Goal: Transaction & Acquisition: Book appointment/travel/reservation

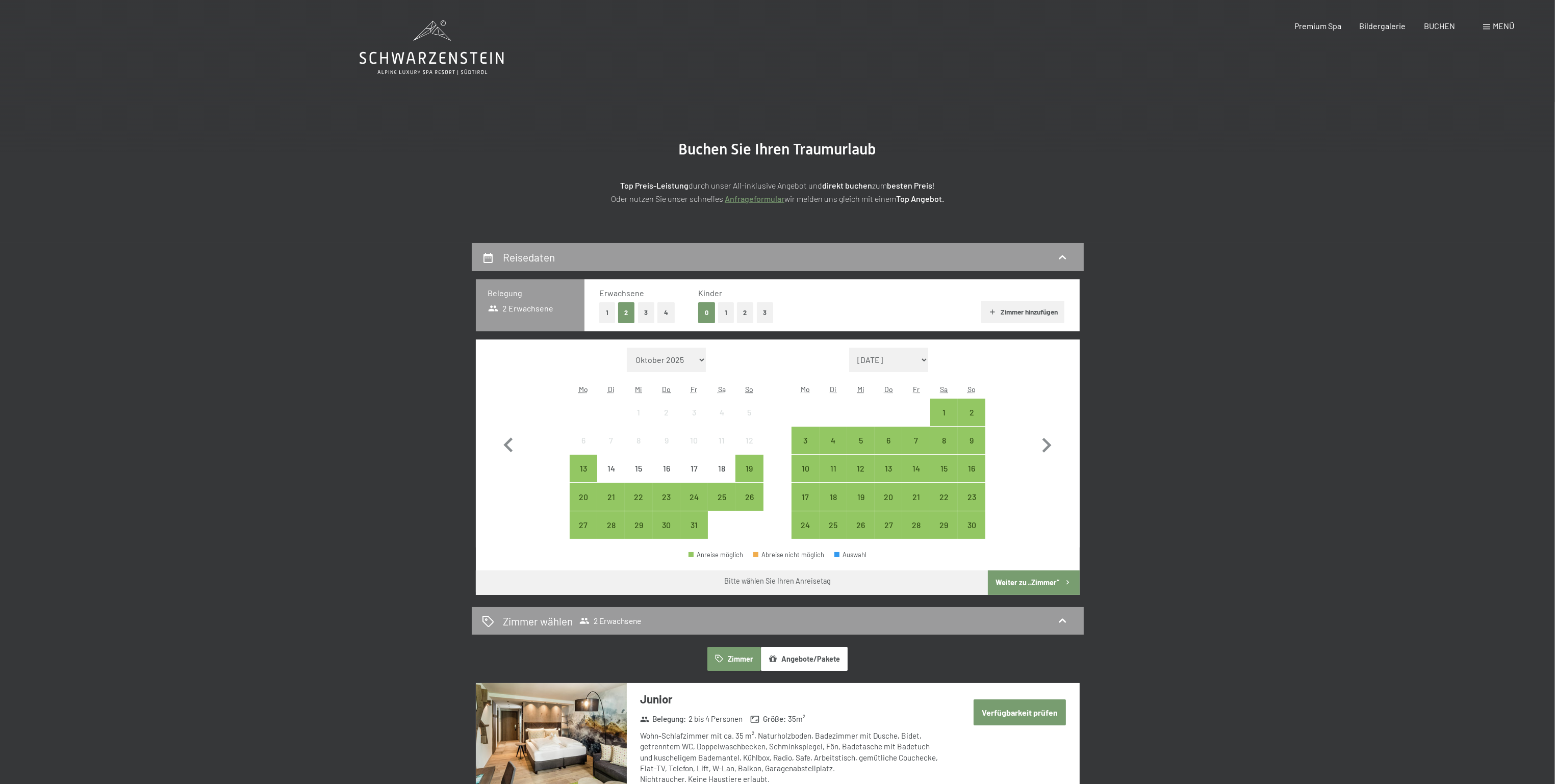
click at [729, 314] on button "1" at bounding box center [726, 313] width 16 height 21
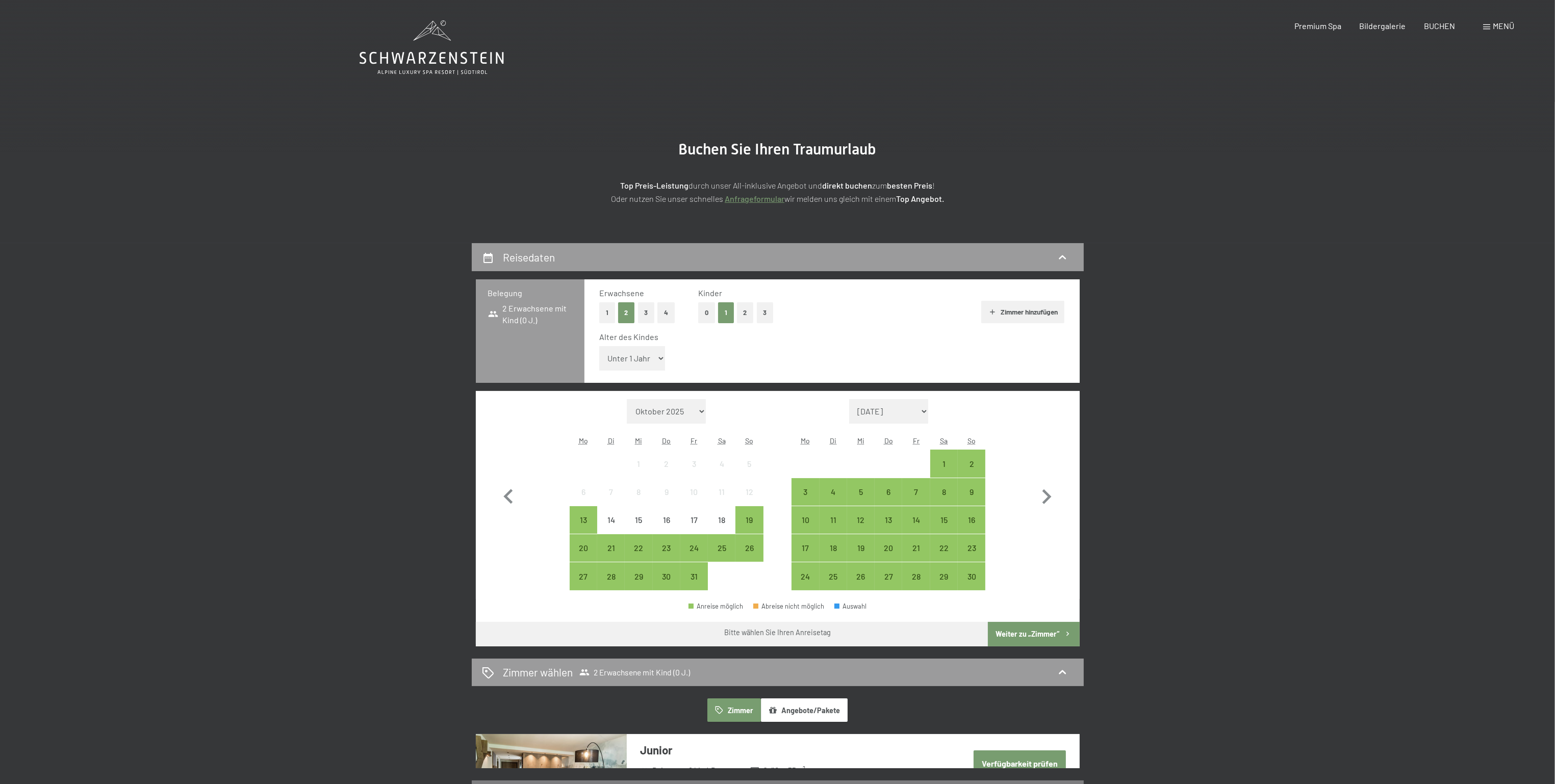
click at [616, 358] on select "Unter 1 Jahr 1 Jahr 2 Jahre 3 Jahre 4 Jahre 5 Jahre 6 Jahre 7 Jahre 8 Jahre 9 J…" at bounding box center [633, 359] width 66 height 25
select select "15"
click at [599, 346] on select "Unter 1 Jahr 1 Jahr 2 Jahre 3 Jahre 4 Jahre 5 Jahre 6 Jahre 7 Jahre 8 Jahre 9 J…" at bounding box center [633, 359] width 66 height 25
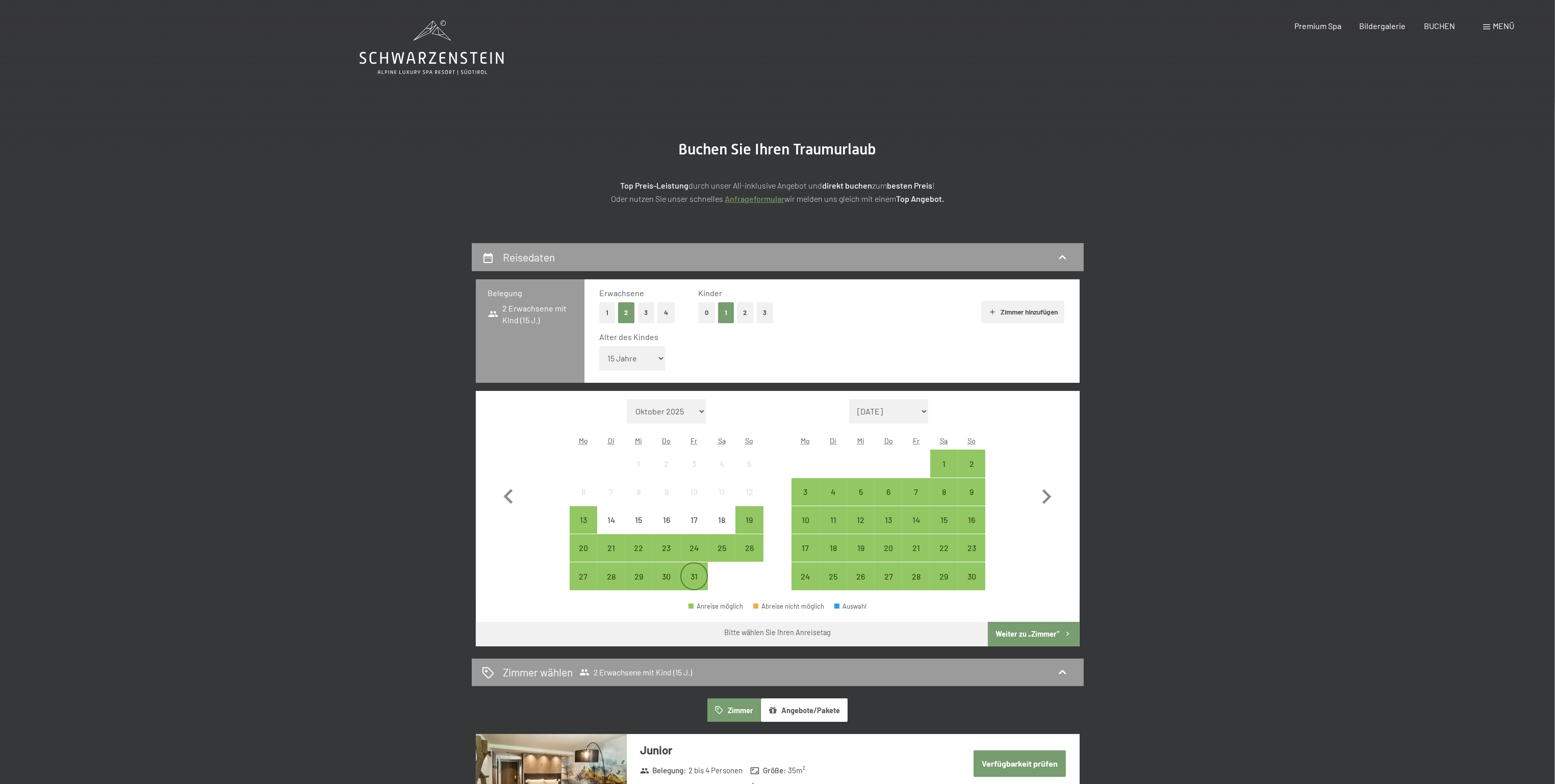
click at [696, 578] on div "31" at bounding box center [694, 585] width 25 height 25
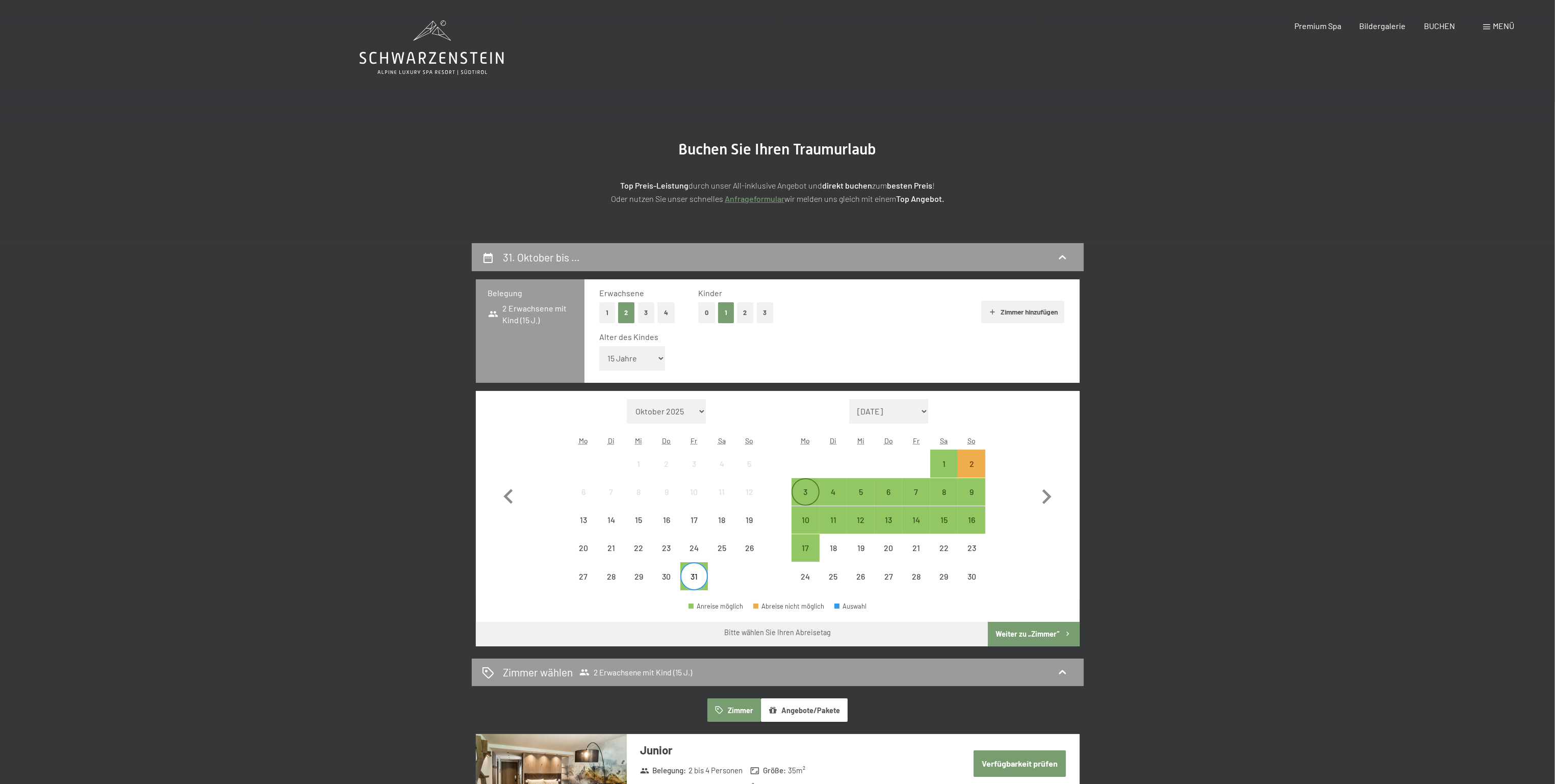
click at [802, 488] on div "3" at bounding box center [805, 501] width 25 height 25
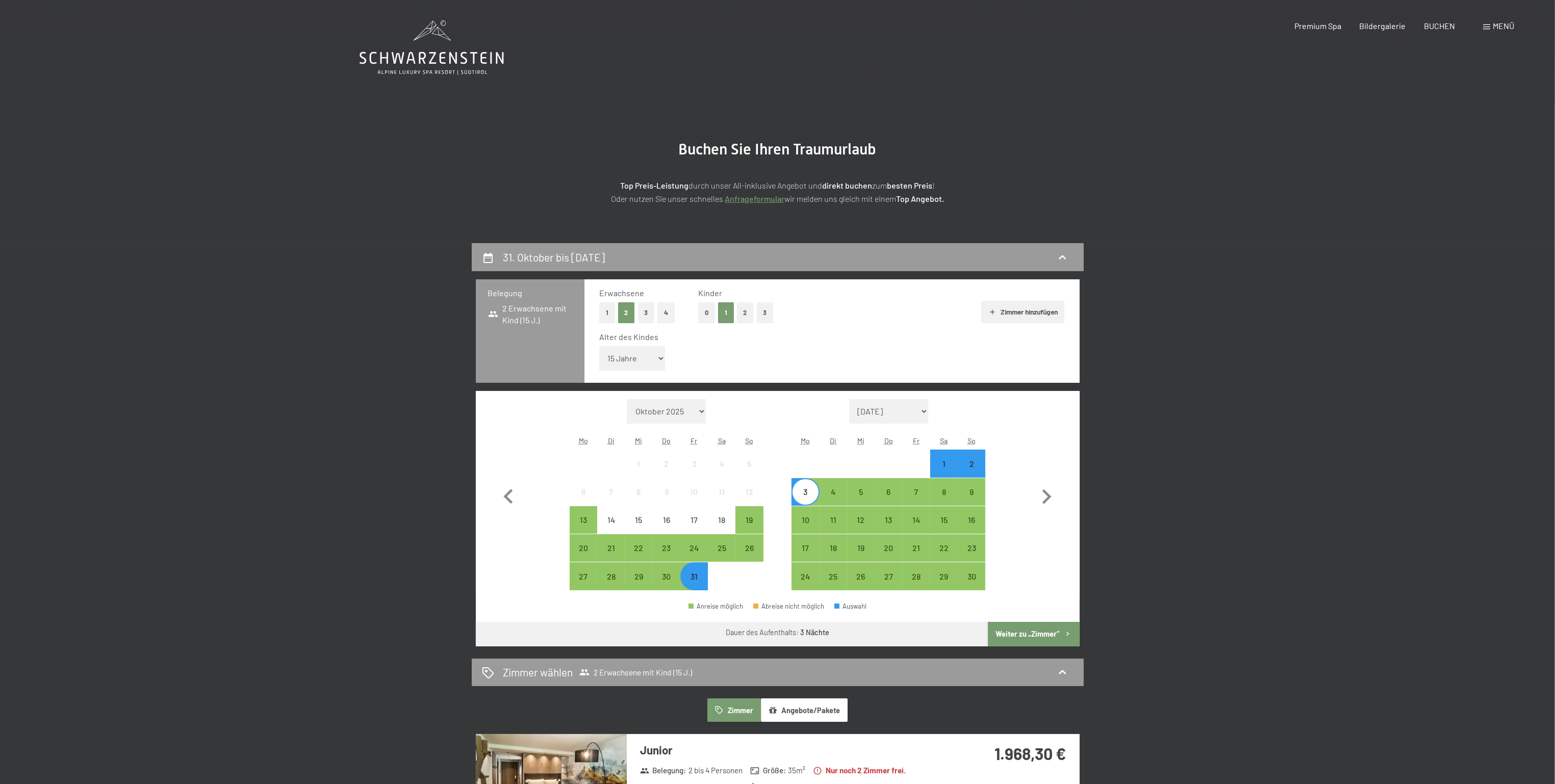
click at [1043, 635] on button "Weiter zu „Zimmer“" at bounding box center [1033, 634] width 91 height 25
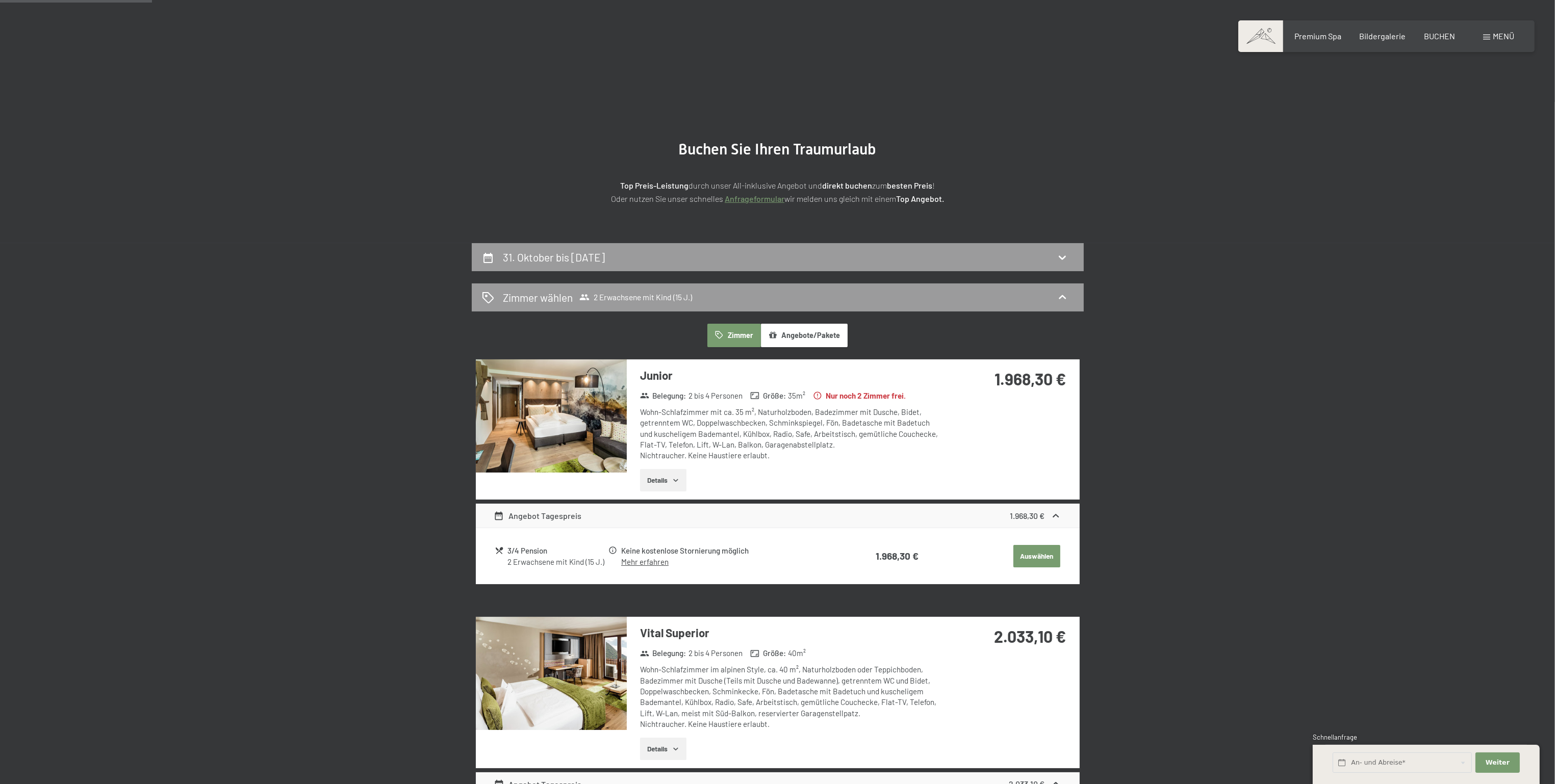
scroll to position [243, 0]
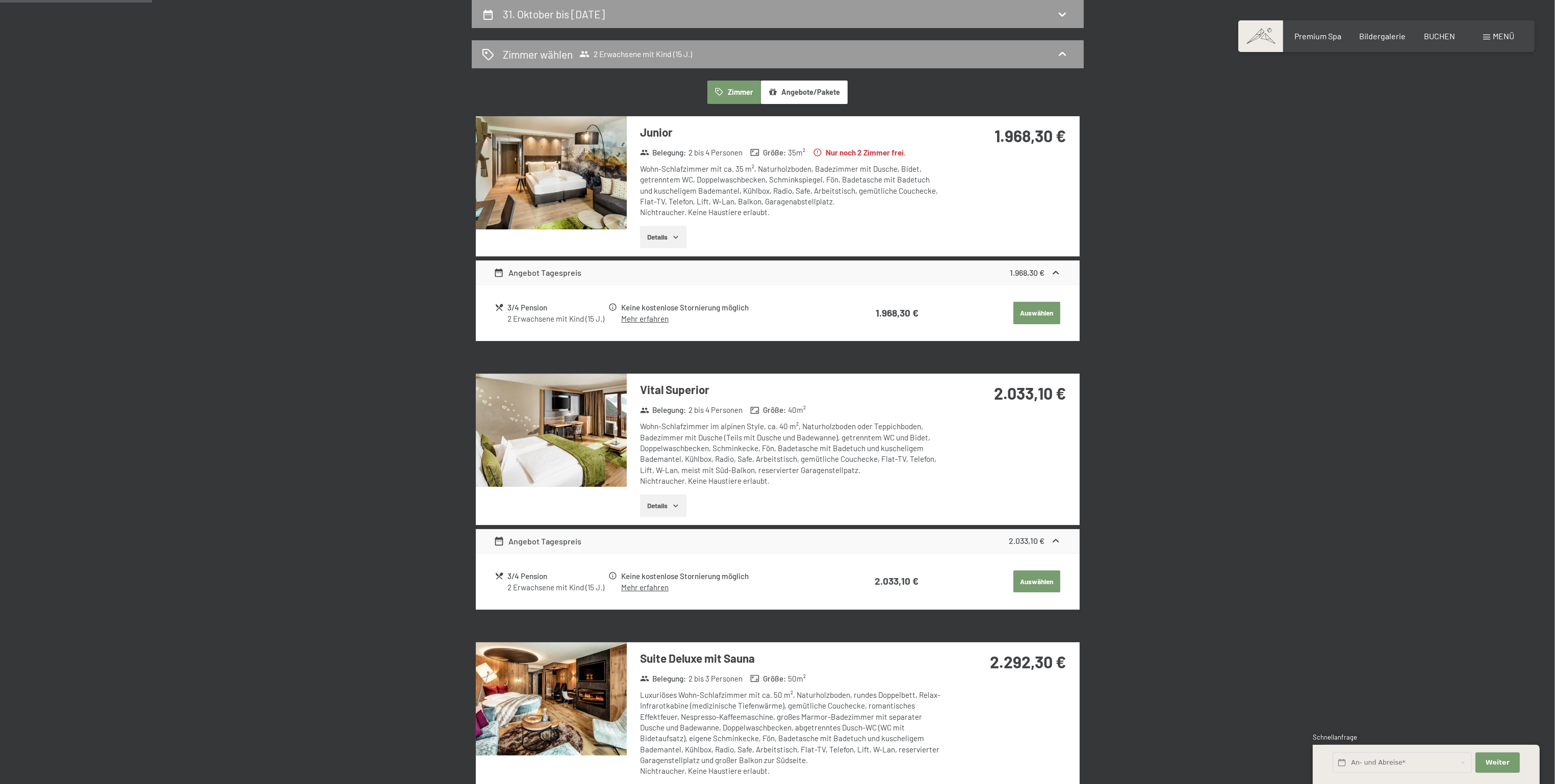
click at [656, 233] on button "Details" at bounding box center [663, 237] width 46 height 22
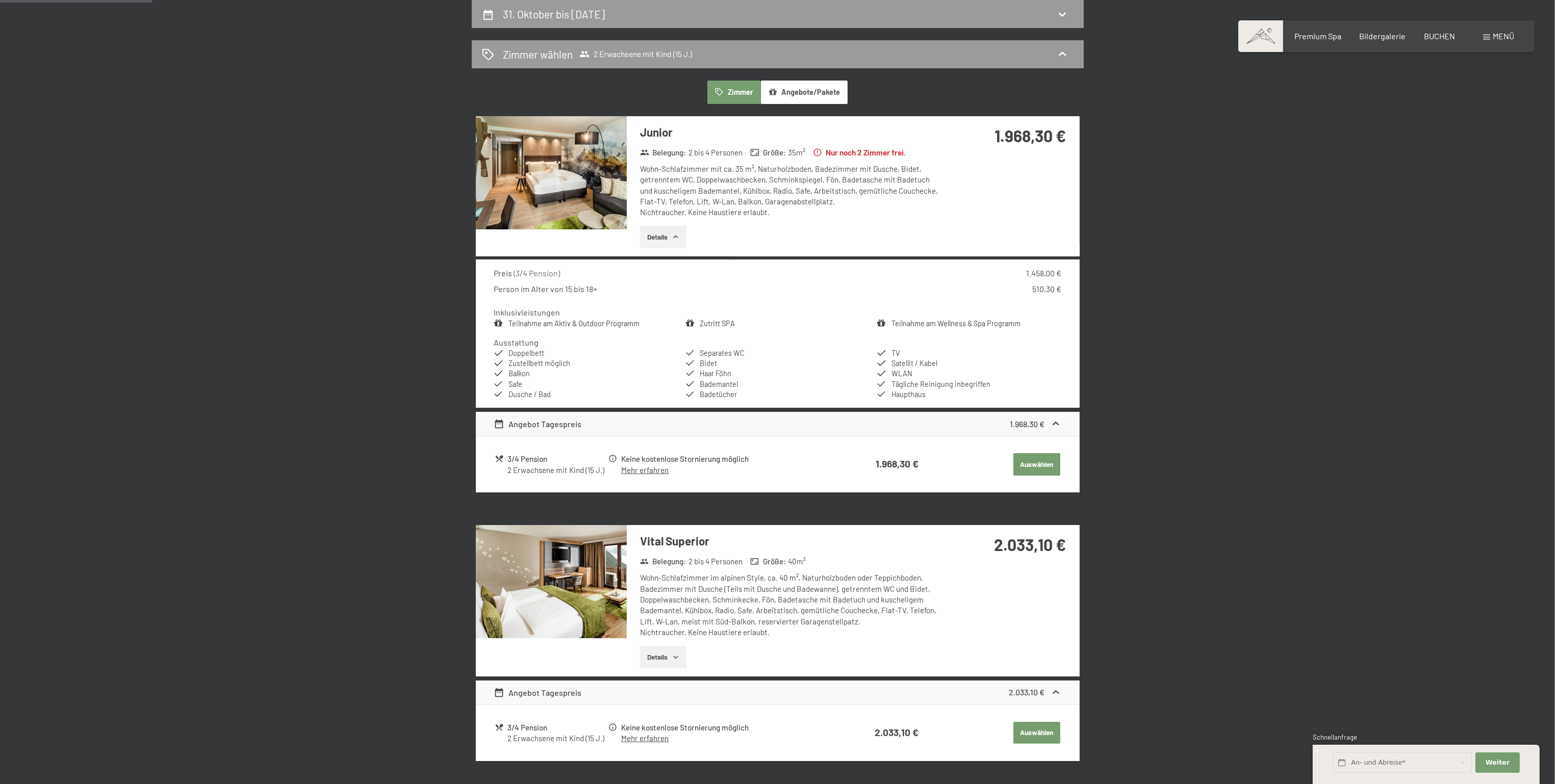
click at [656, 233] on button "Details" at bounding box center [663, 237] width 46 height 22
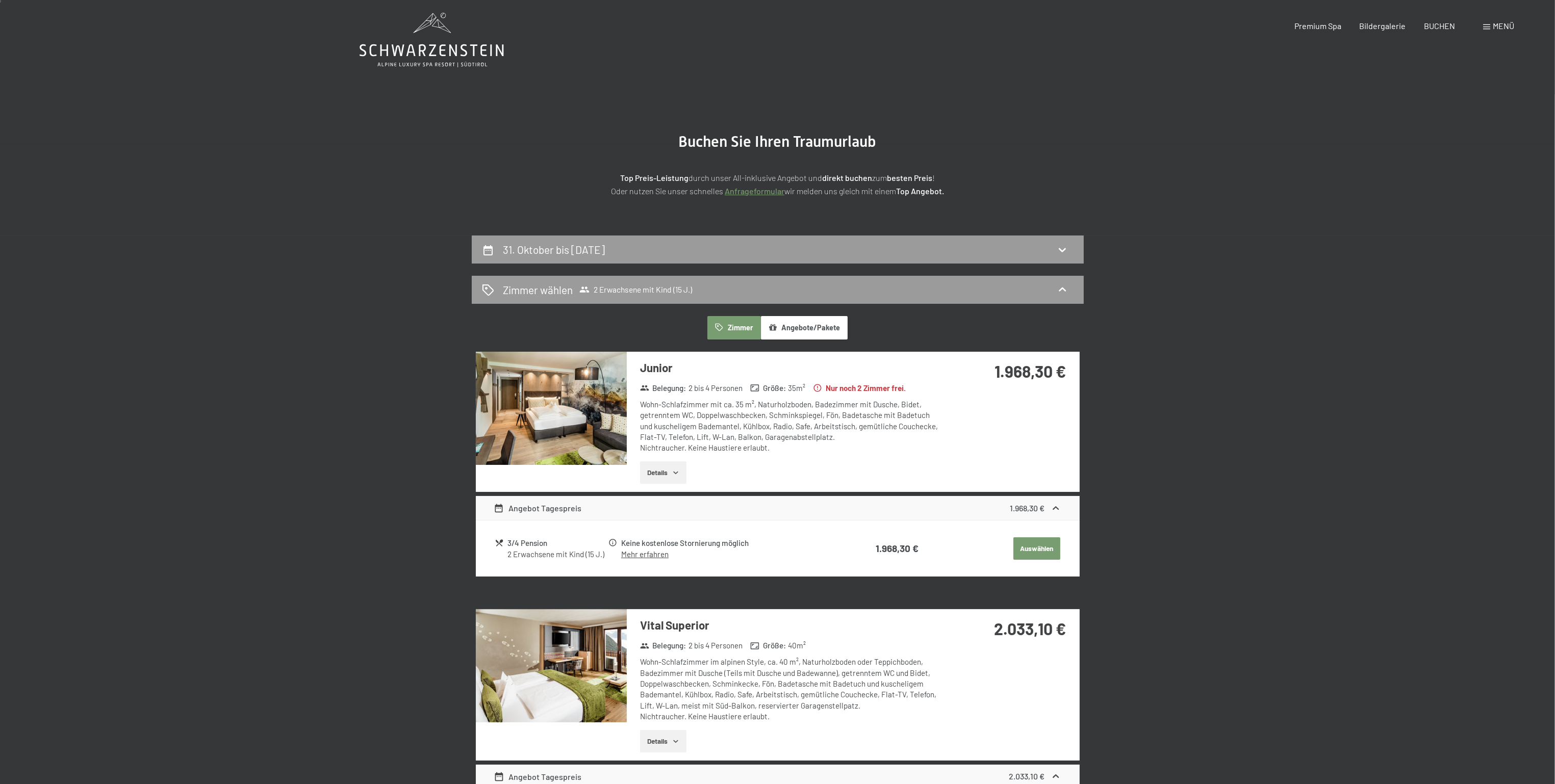
scroll to position [0, 0]
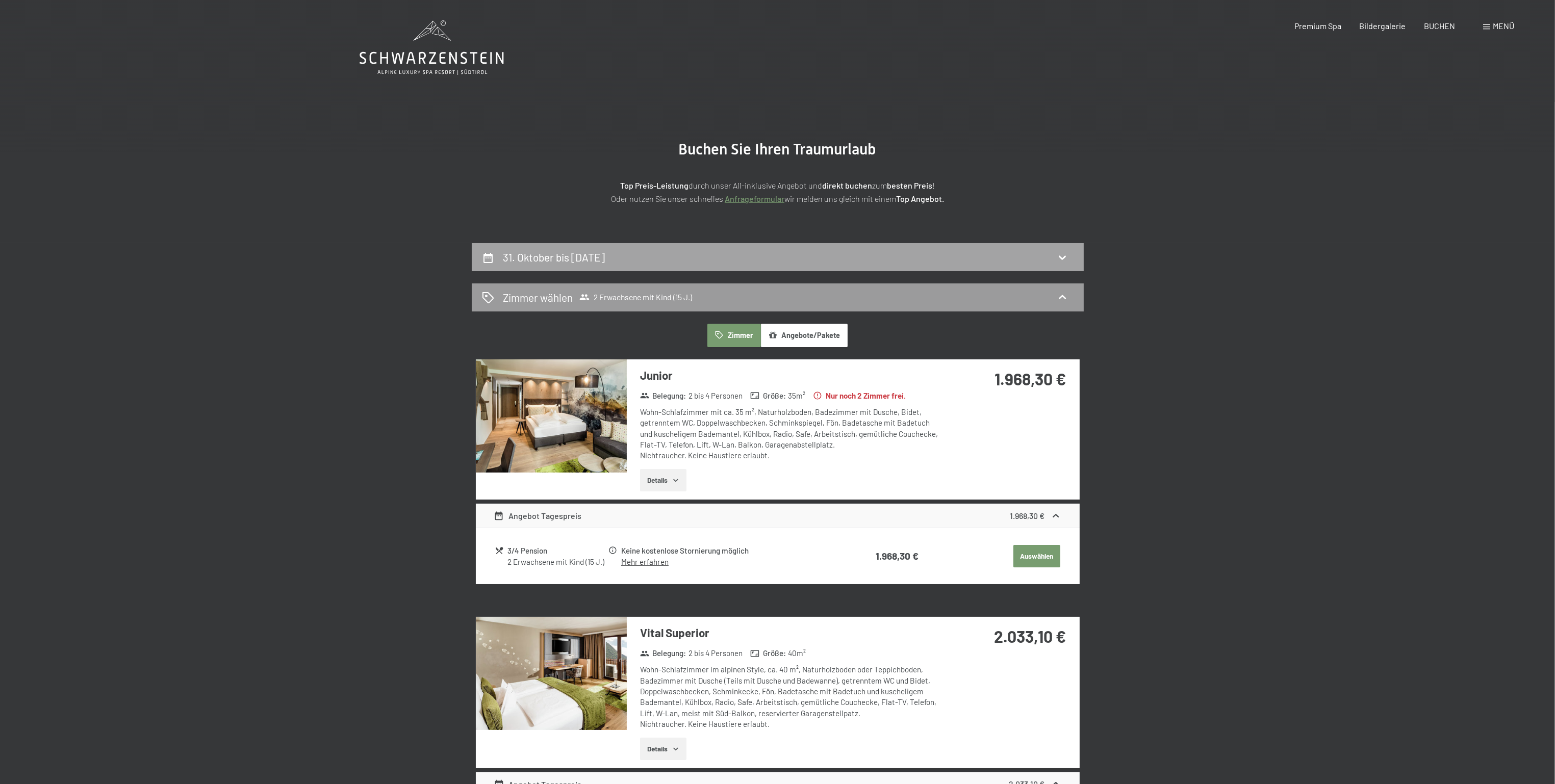
click at [709, 261] on div "31. Oktober bis [DATE]" at bounding box center [778, 257] width 592 height 15
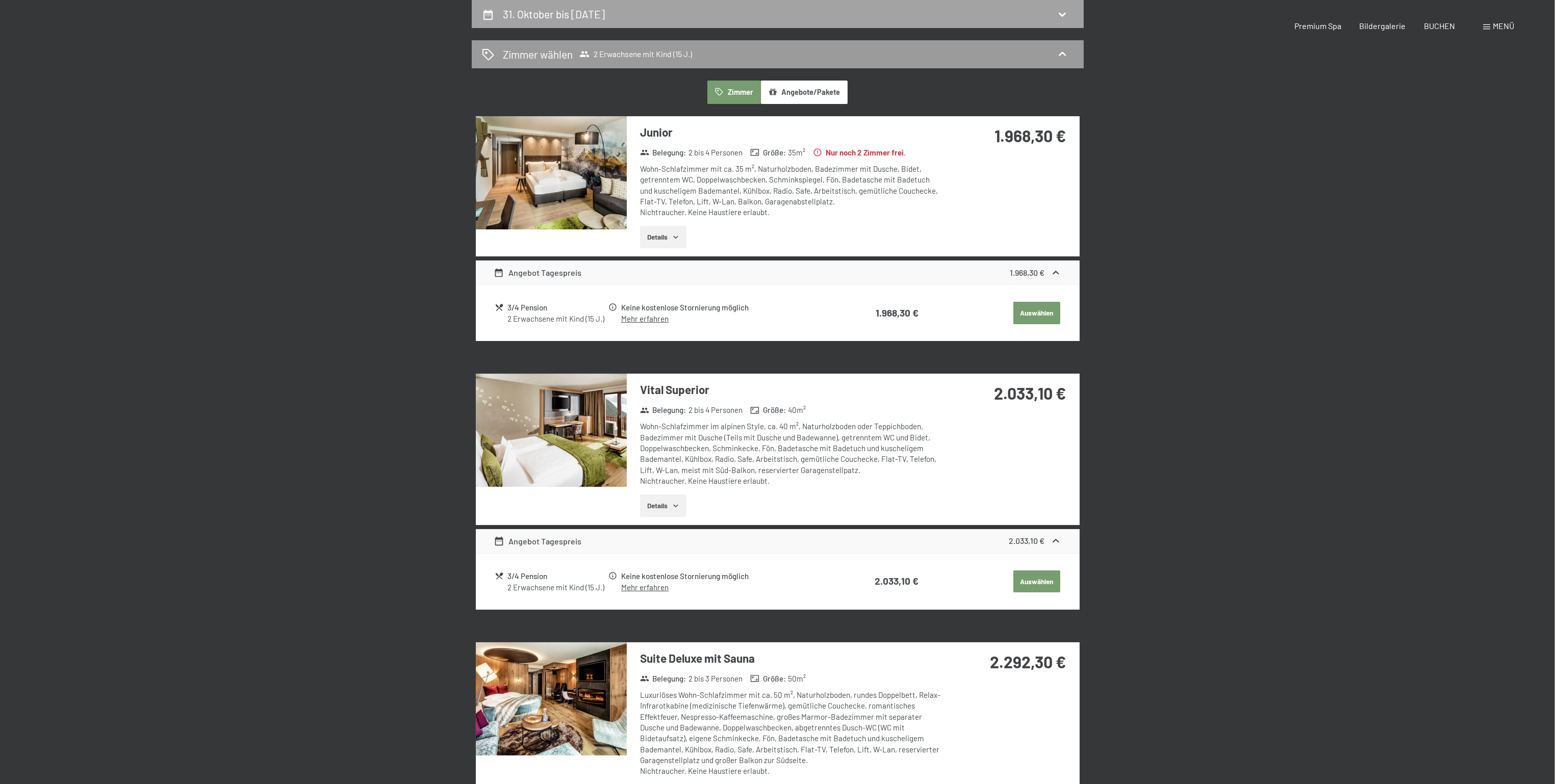
select select "15"
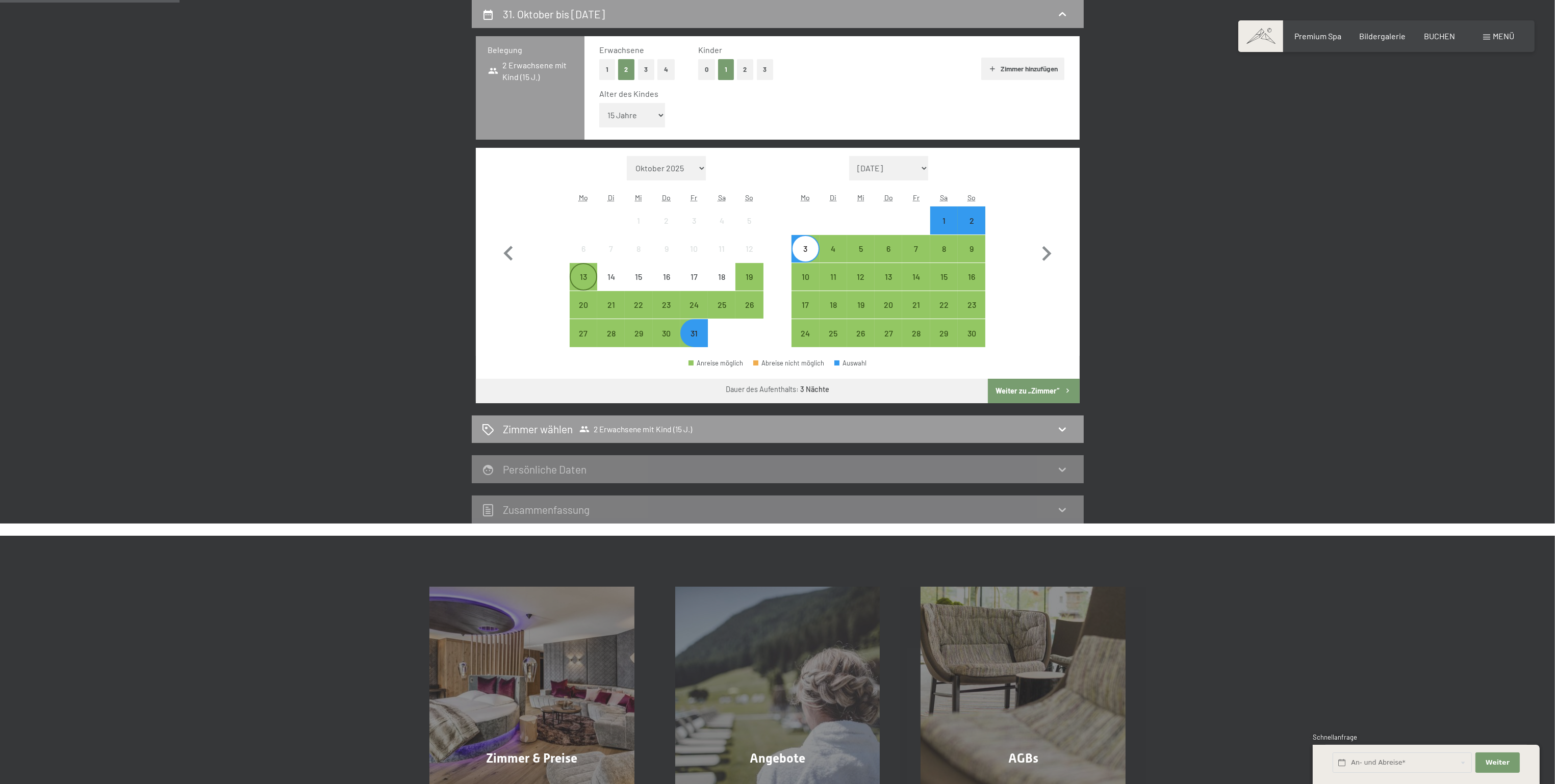
click at [577, 272] on div "13" at bounding box center [583, 277] width 25 height 25
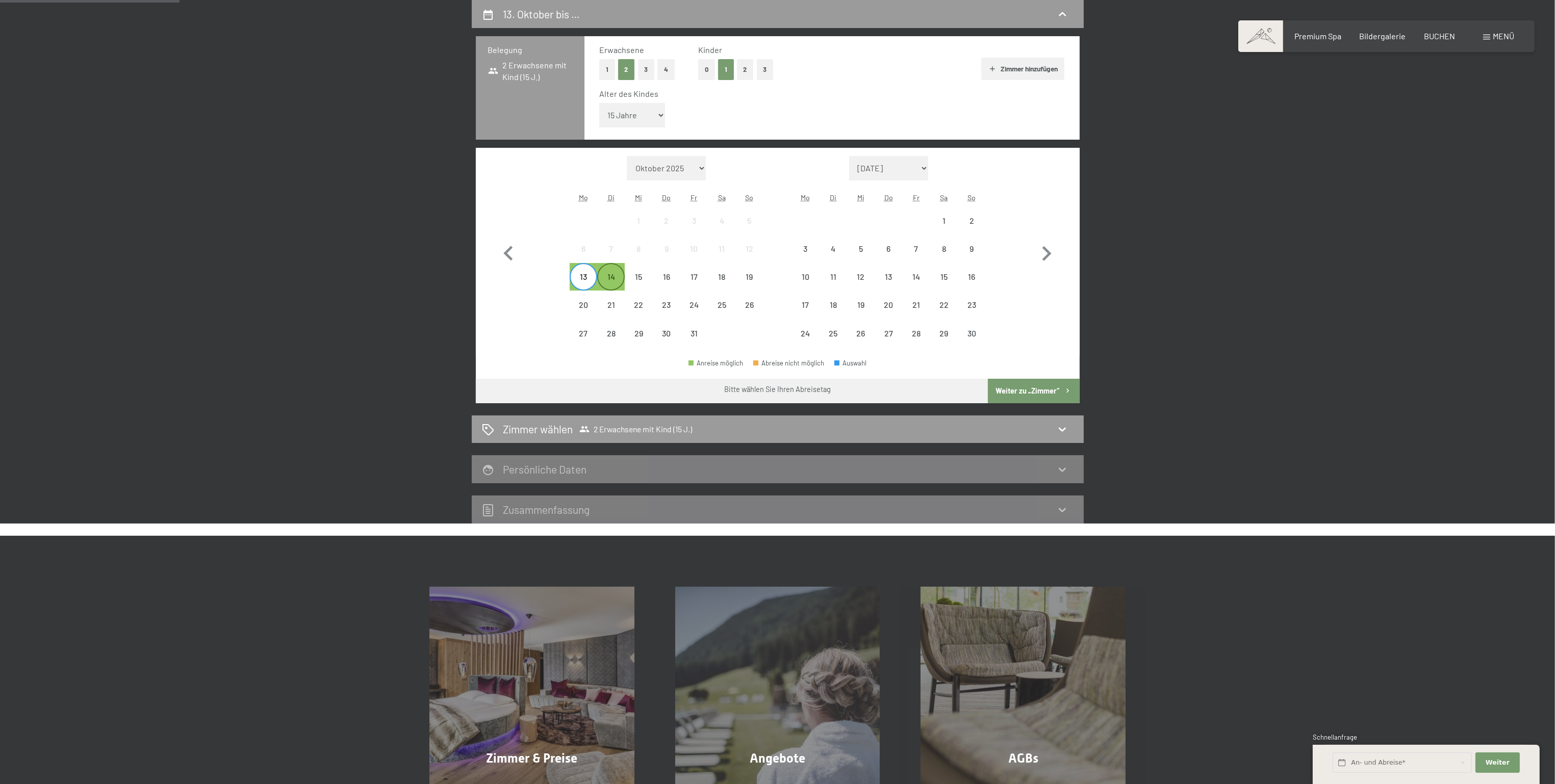
click at [611, 278] on div "14" at bounding box center [611, 285] width 25 height 25
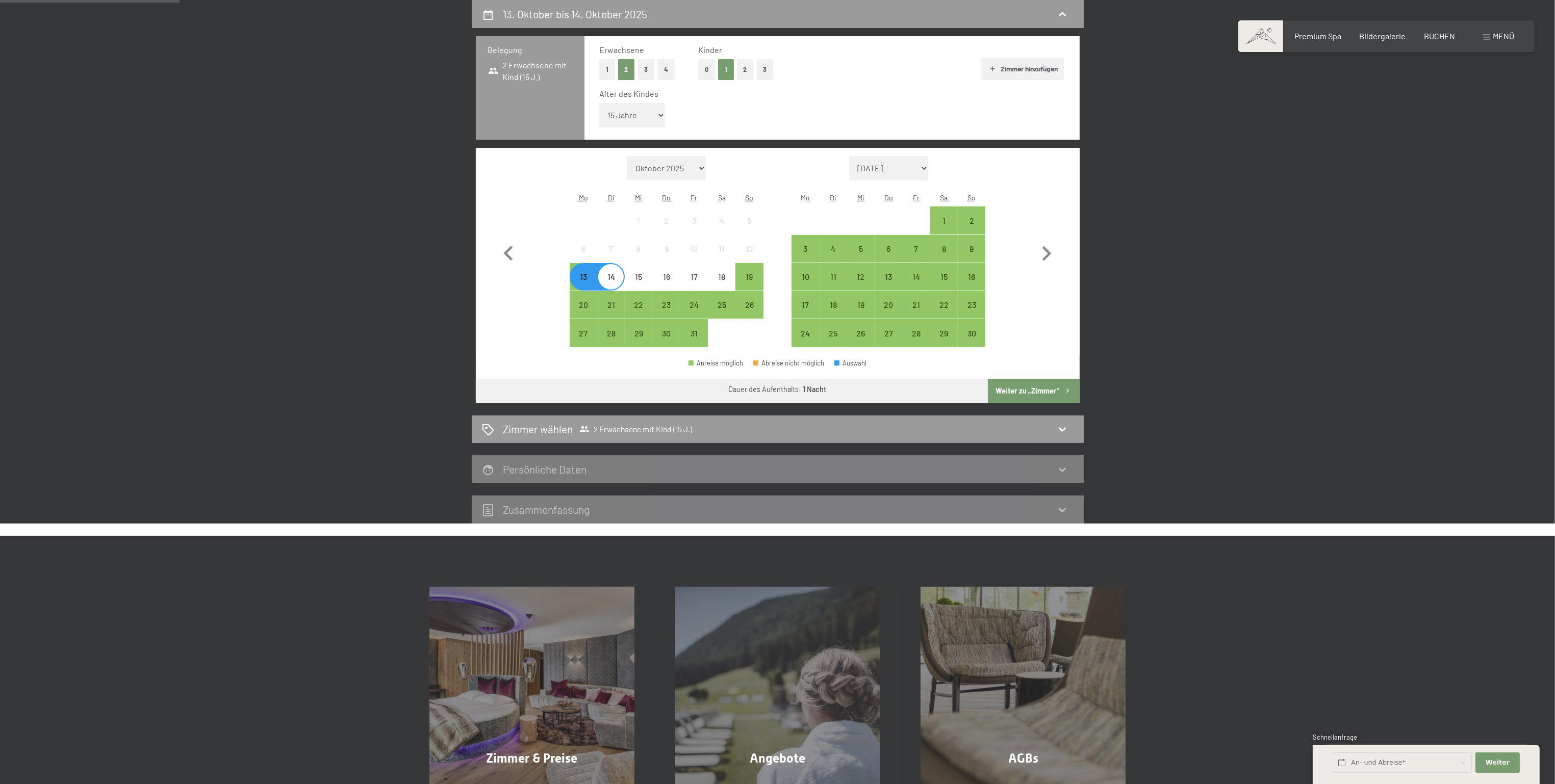
click at [1026, 392] on button "Weiter zu „Zimmer“" at bounding box center [1033, 391] width 91 height 25
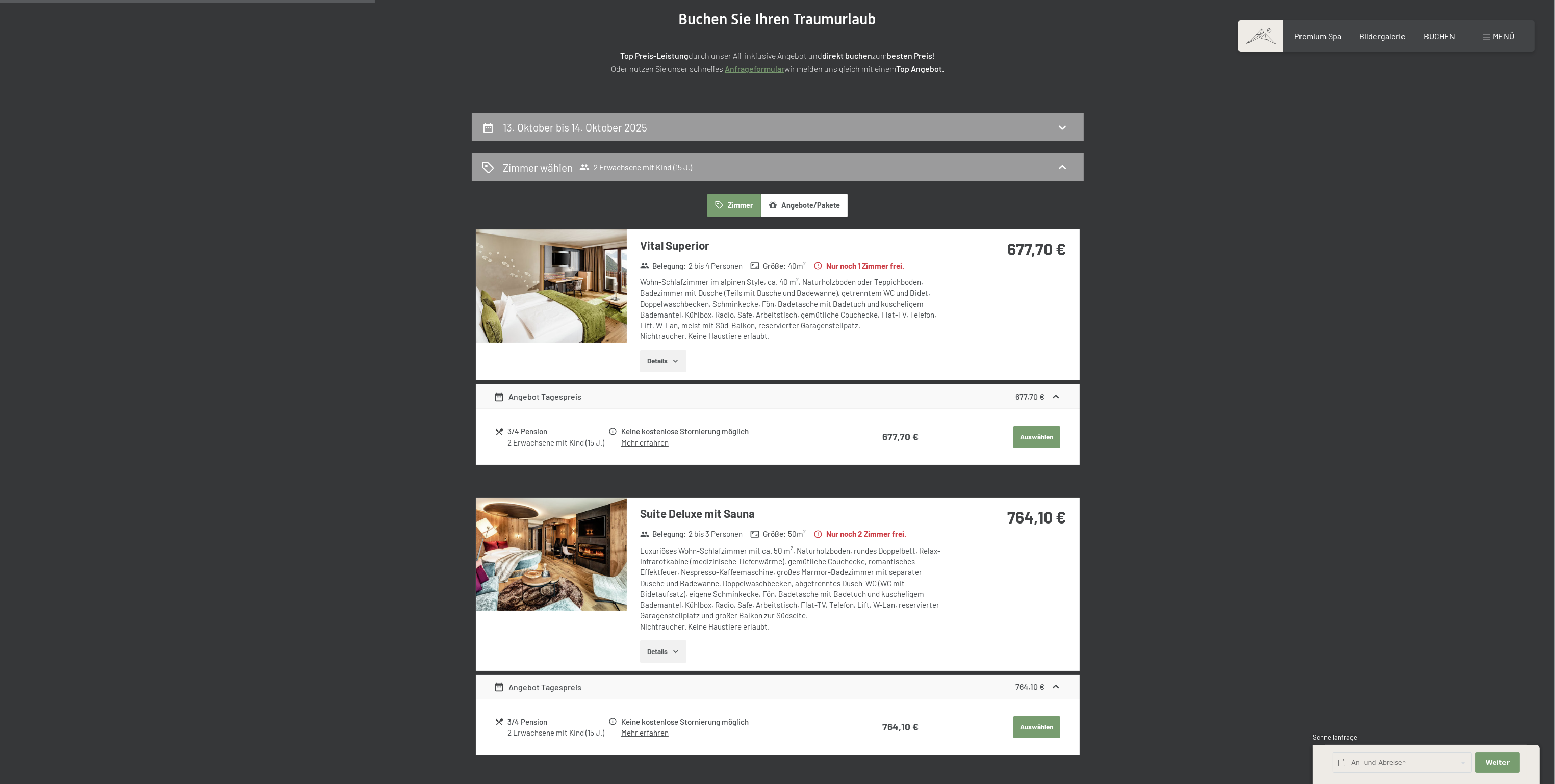
scroll to position [14, 0]
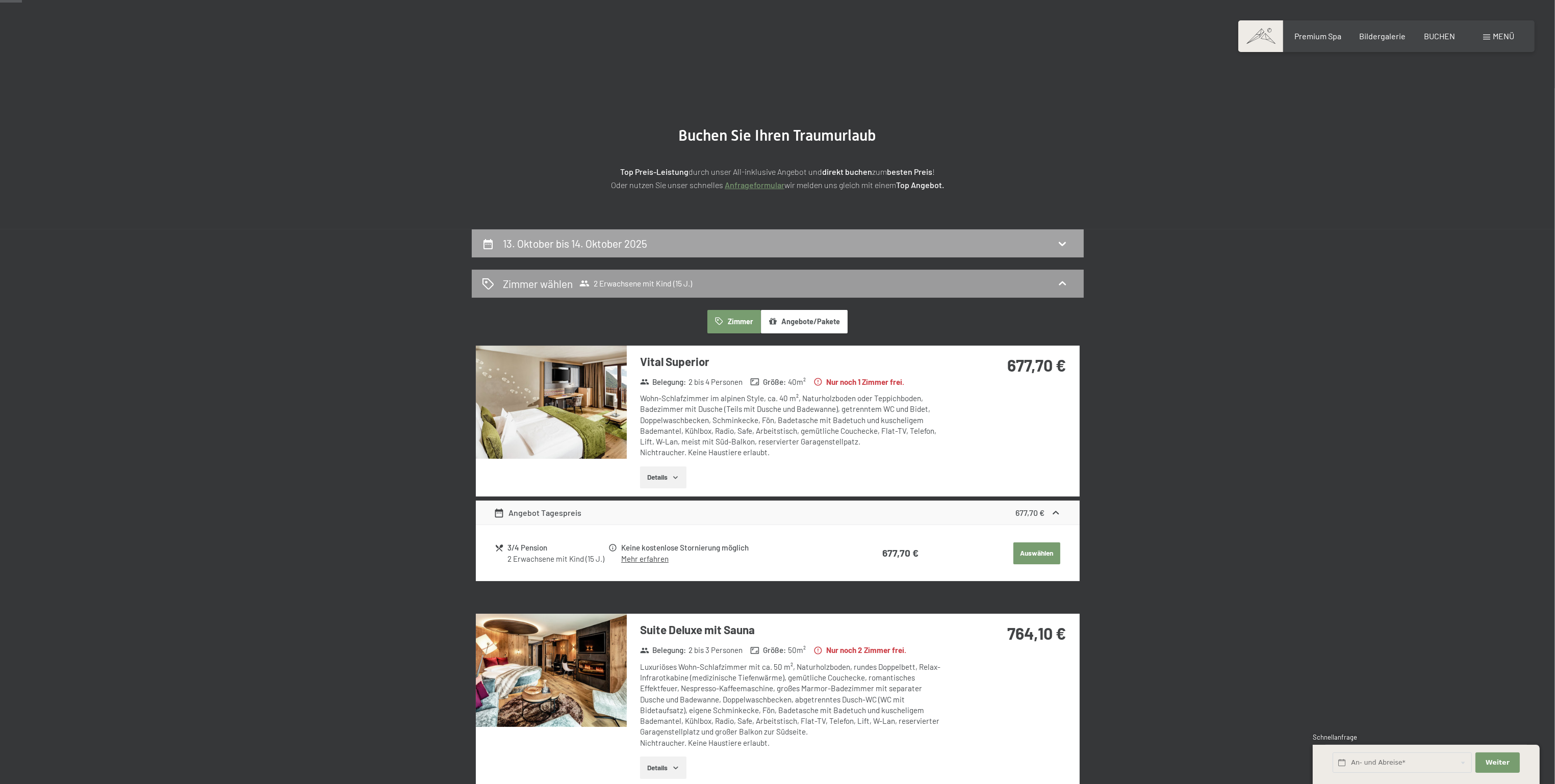
click at [636, 240] on h2 "13. Oktober bis 14. Oktober 2025" at bounding box center [575, 243] width 144 height 13
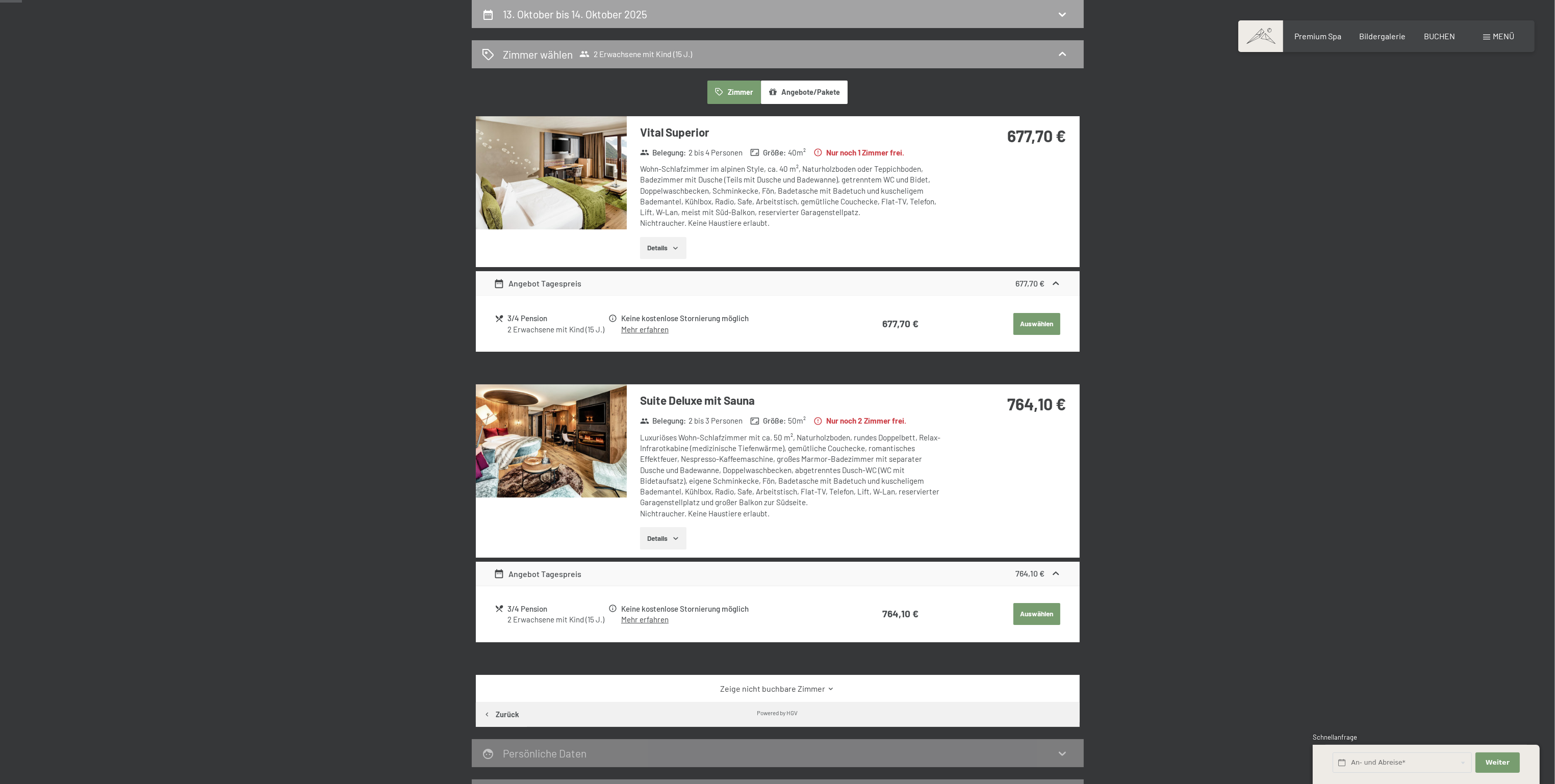
select select "15"
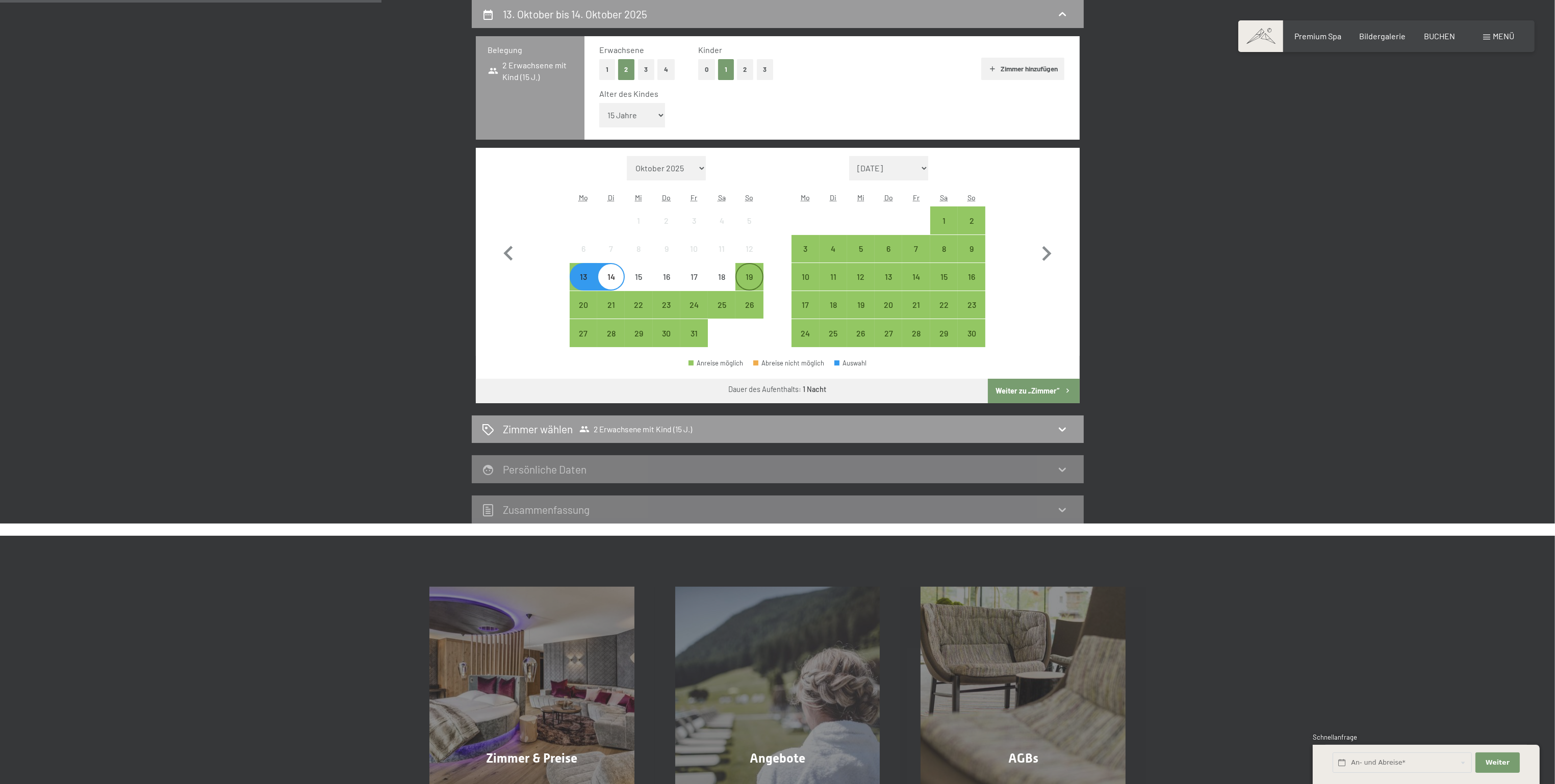
click at [746, 273] on div "19" at bounding box center [749, 285] width 25 height 25
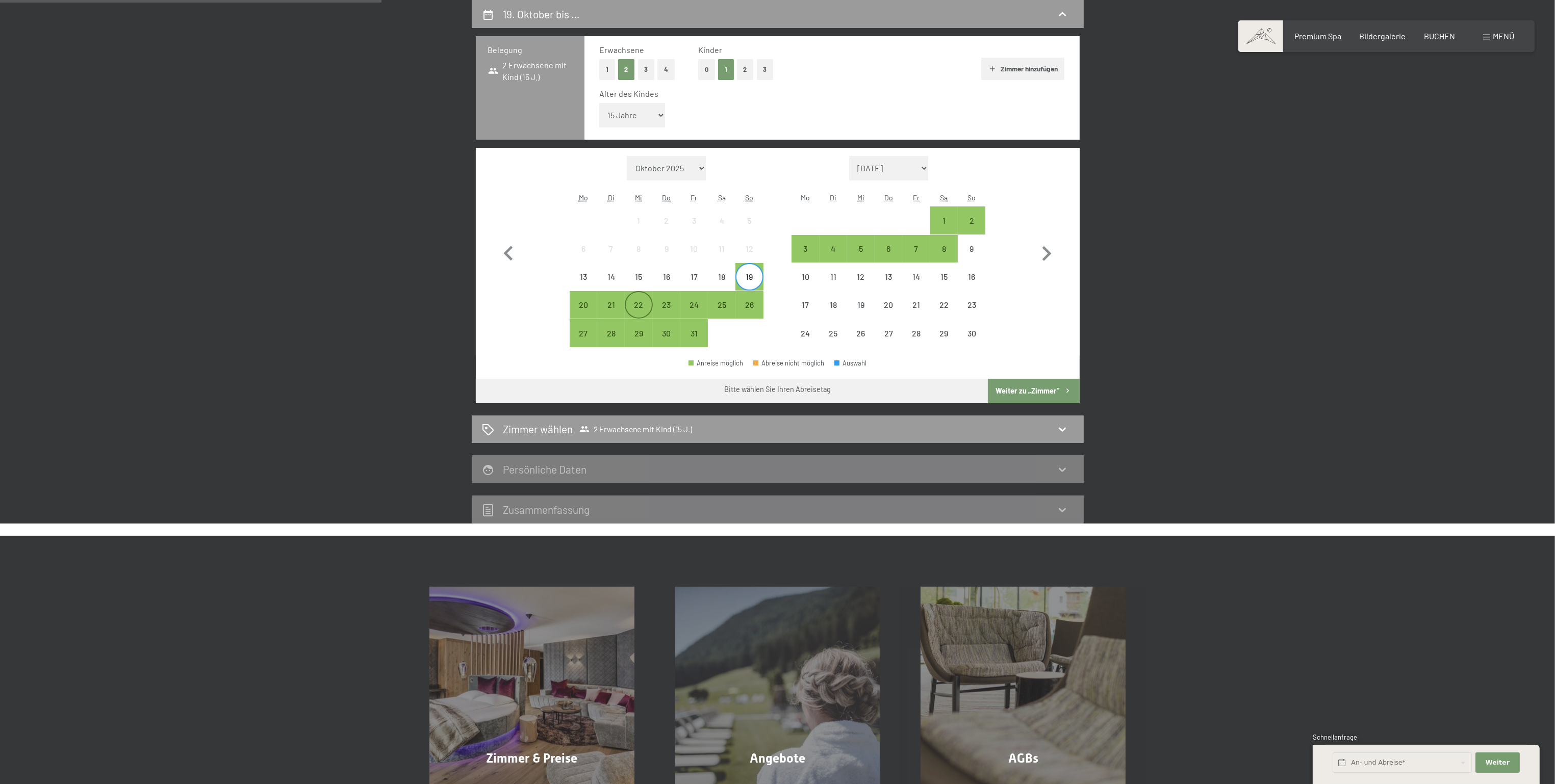
click at [645, 305] on div "22" at bounding box center [639, 313] width 25 height 25
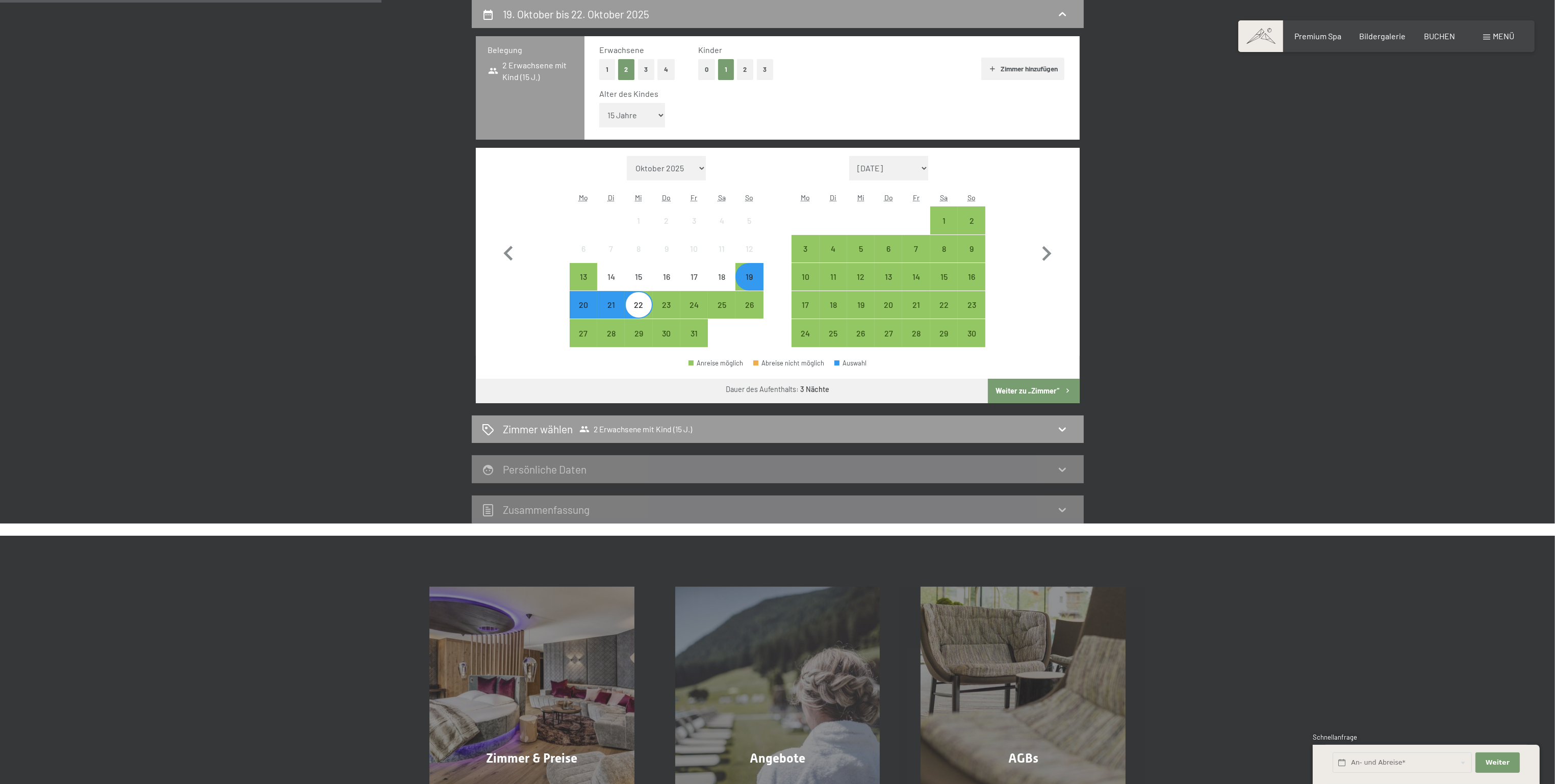
click at [1017, 389] on button "Weiter zu „Zimmer“" at bounding box center [1033, 391] width 91 height 25
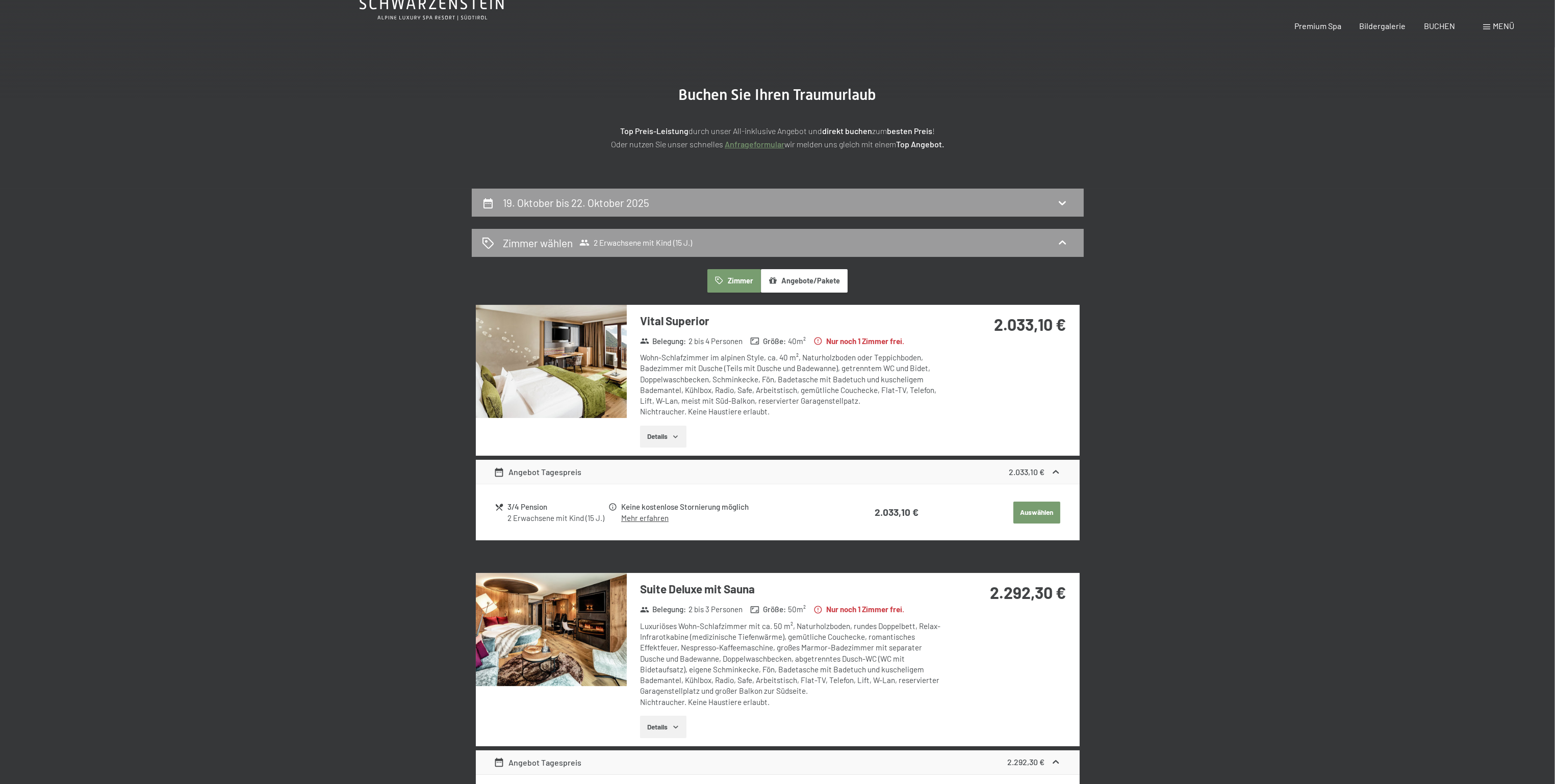
scroll to position [0, 0]
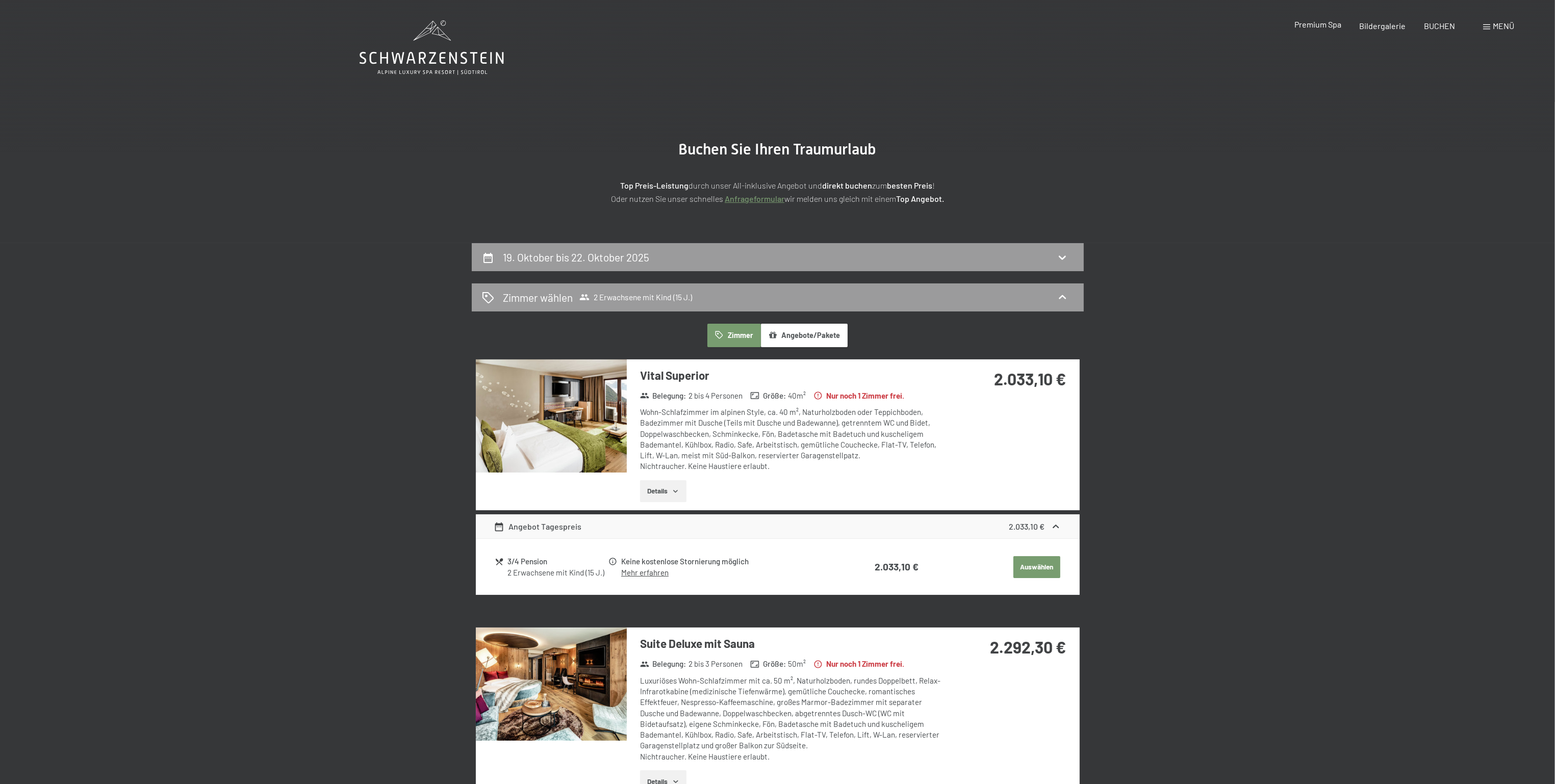
click at [1326, 22] on span "Premium Spa" at bounding box center [1318, 24] width 47 height 10
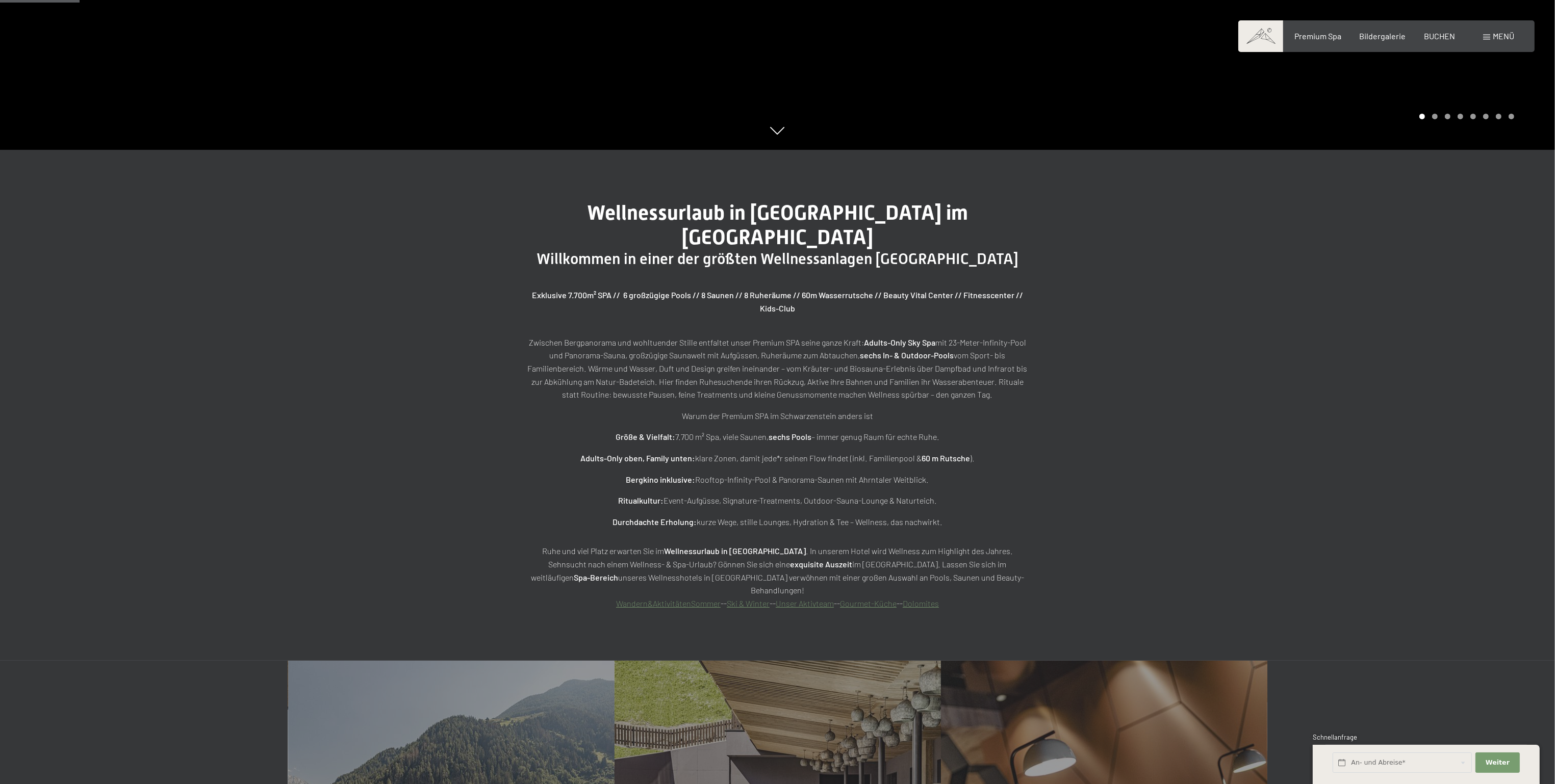
scroll to position [77, 0]
